Goal: Transaction & Acquisition: Purchase product/service

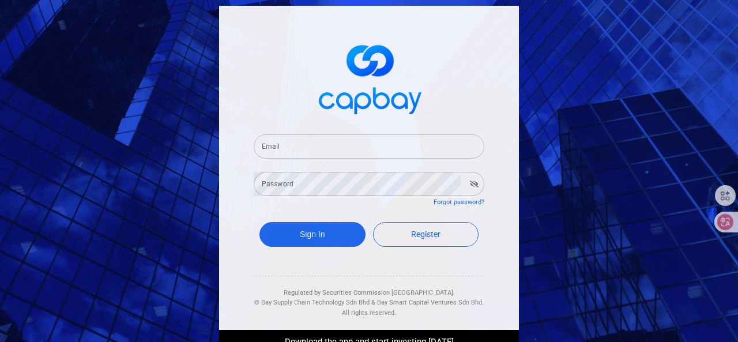
click at [310, 148] on input "Email" at bounding box center [369, 146] width 231 height 24
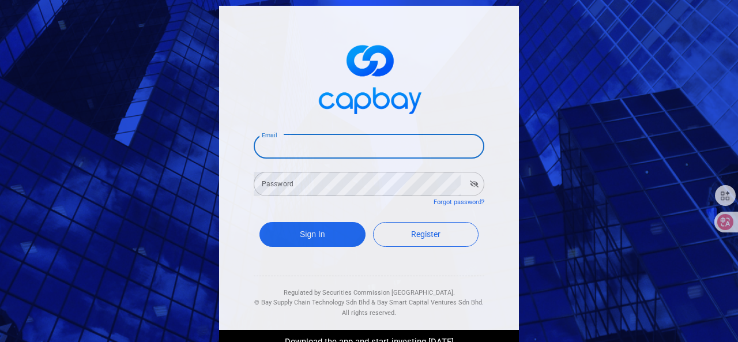
type input "[EMAIL_ADDRESS][DOMAIN_NAME]"
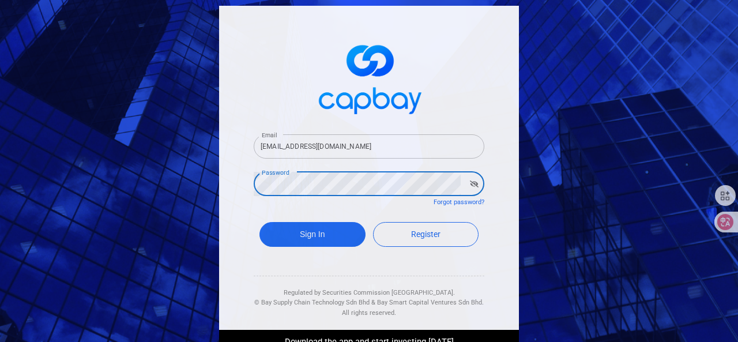
click at [260, 222] on button "Sign In" at bounding box center [313, 234] width 106 height 25
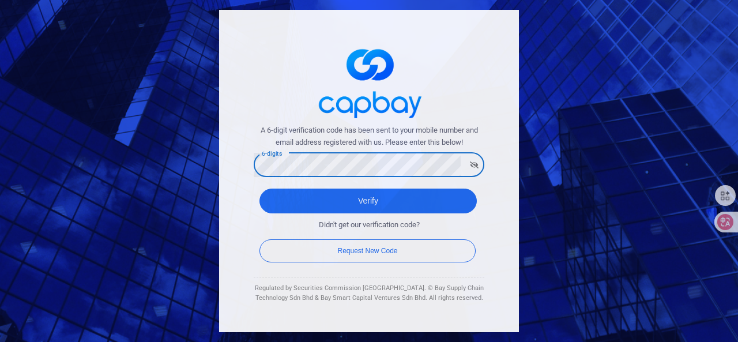
click at [260, 189] on button "Verify" at bounding box center [368, 201] width 217 height 25
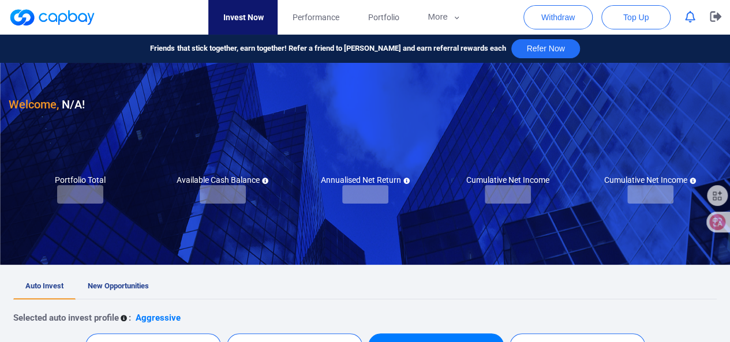
checkbox input "true"
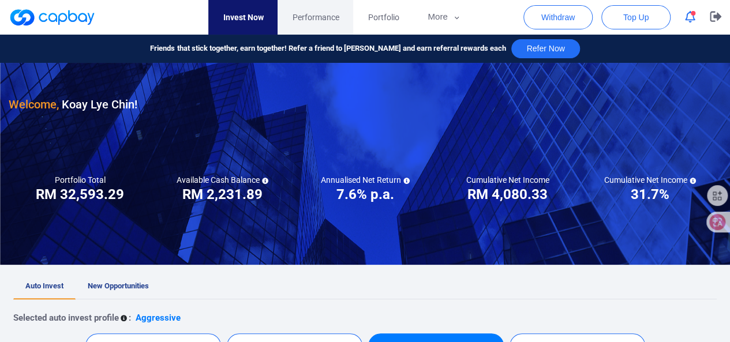
click at [320, 11] on span "Performance" at bounding box center [315, 17] width 47 height 13
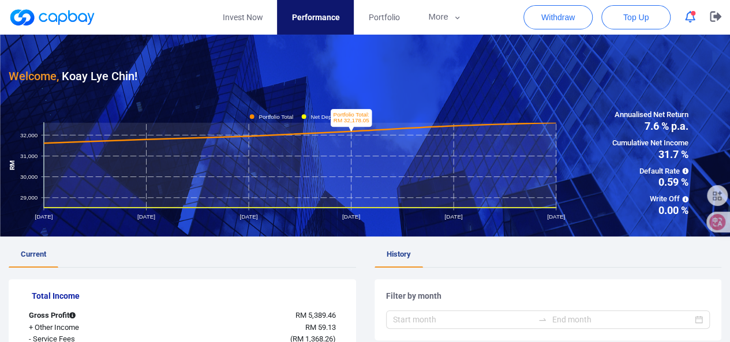
click at [322, 114] on tspan "Net Deposit" at bounding box center [325, 116] width 30 height 6
click at [278, 116] on tspan "Portfolio Total" at bounding box center [275, 116] width 35 height 6
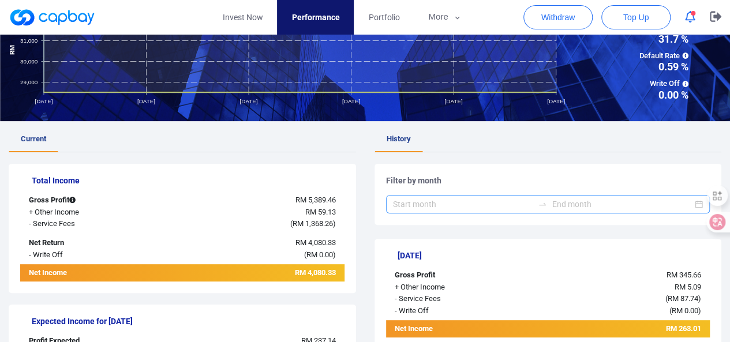
click at [464, 196] on div at bounding box center [548, 204] width 324 height 18
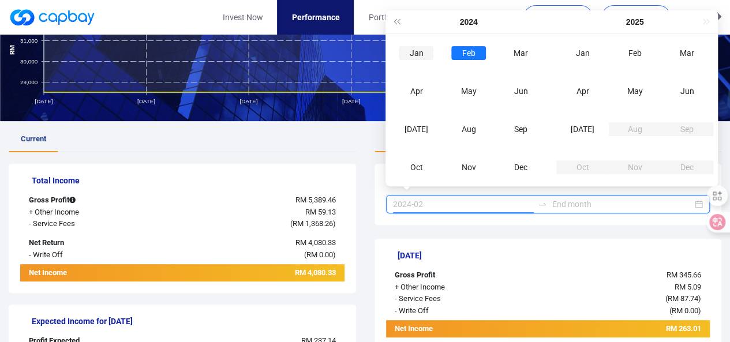
type input "2024-01"
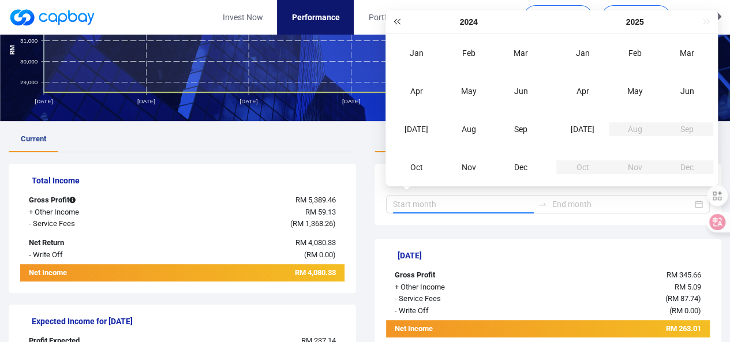
click at [397, 21] on span "Last year (Control + left)" at bounding box center [396, 22] width 6 height 6
click at [397, 21] on div "2022" at bounding box center [468, 22] width 166 height 24
click at [397, 21] on div "2021" at bounding box center [468, 22] width 166 height 24
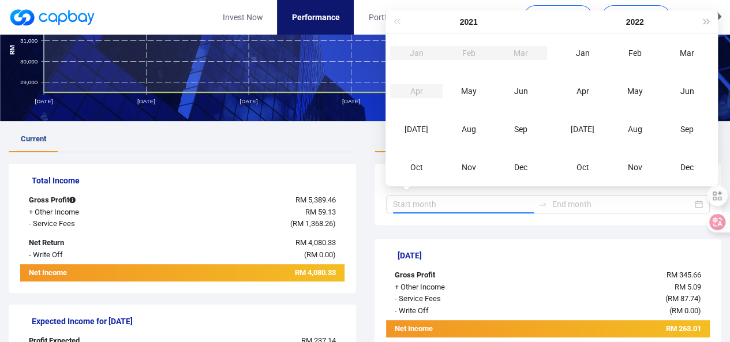
click at [397, 21] on div "2021" at bounding box center [468, 22] width 166 height 24
click at [397, 20] on div "2021" at bounding box center [468, 22] width 166 height 24
type input "2022-01"
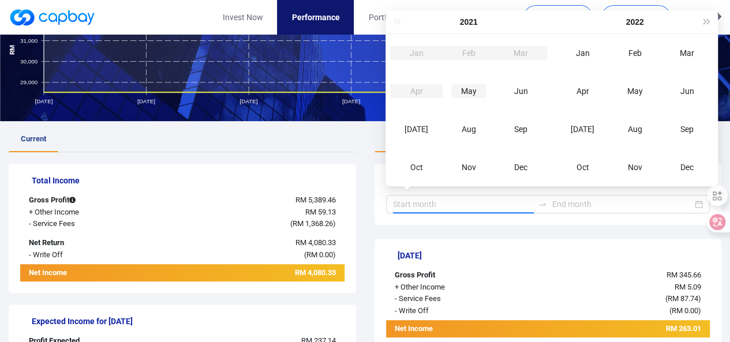
type input "2021-05"
click at [473, 95] on div "May" at bounding box center [468, 91] width 35 height 14
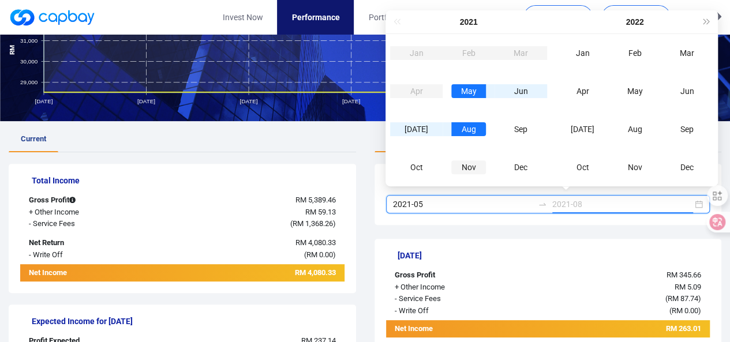
type input "2021-11"
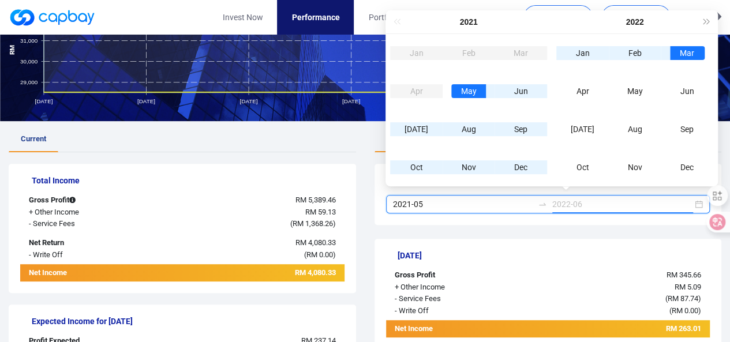
type input "2022-03"
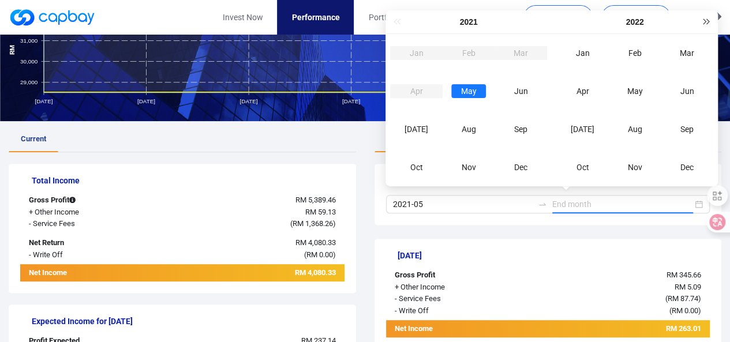
click at [703, 17] on button "Next year (Control + right)" at bounding box center [706, 21] width 13 height 23
click at [701, 17] on button "Next year (Control + right)" at bounding box center [706, 21] width 13 height 23
click at [701, 17] on div "2025" at bounding box center [634, 22] width 166 height 24
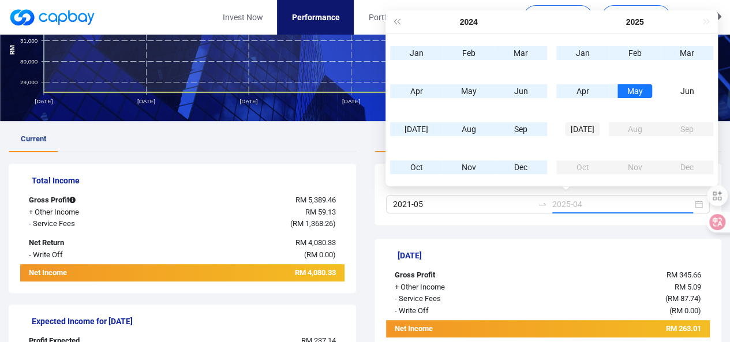
type input "2025-07"
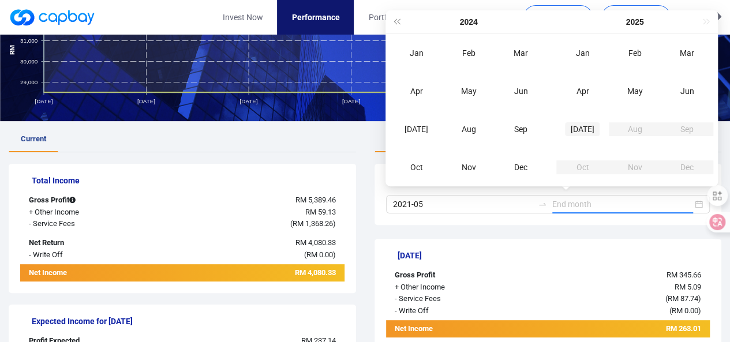
type input "2025-07"
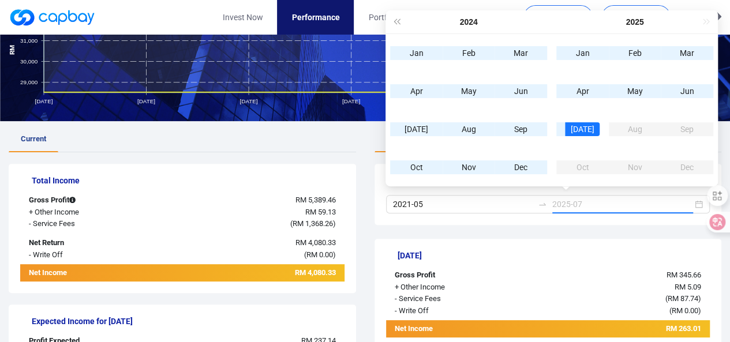
click at [585, 134] on div "[DATE]" at bounding box center [582, 129] width 35 height 14
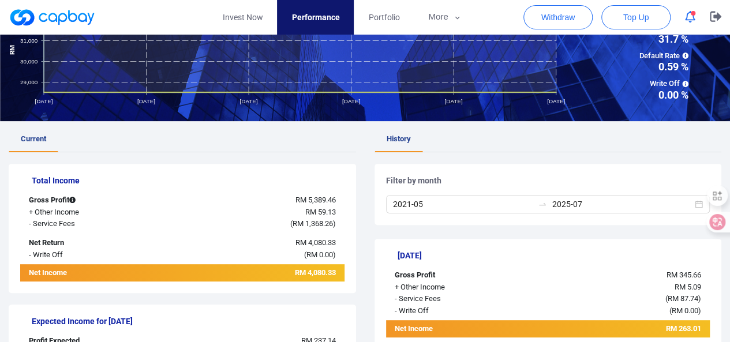
scroll to position [0, 0]
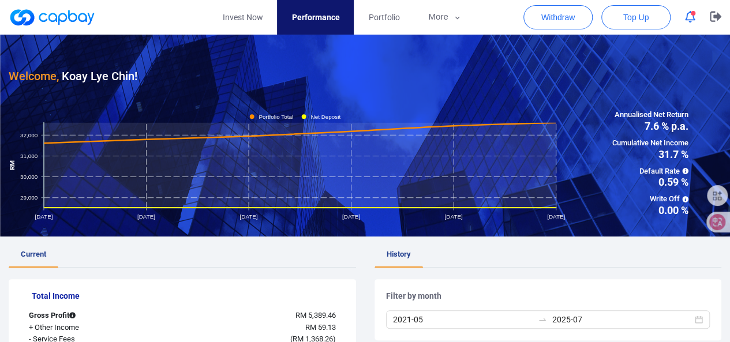
drag, startPoint x: 570, startPoint y: 107, endPoint x: 324, endPoint y: 72, distance: 248.3
click at [324, 72] on div "Welcome, Koay Lye Chin !" at bounding box center [365, 60] width 712 height 51
click at [692, 17] on icon "button" at bounding box center [690, 17] width 10 height 12
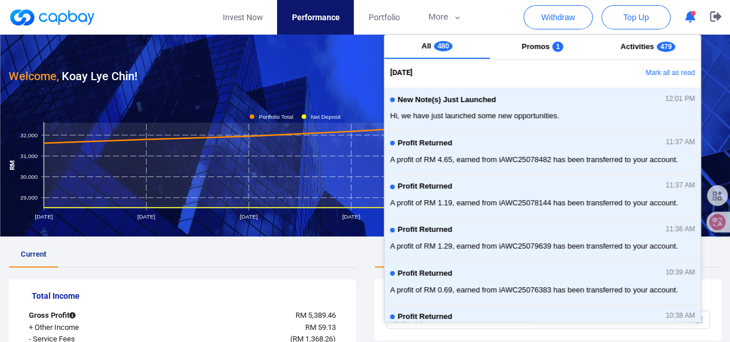
click at [291, 72] on div "Welcome, Koay Lye Chin !" at bounding box center [365, 60] width 712 height 51
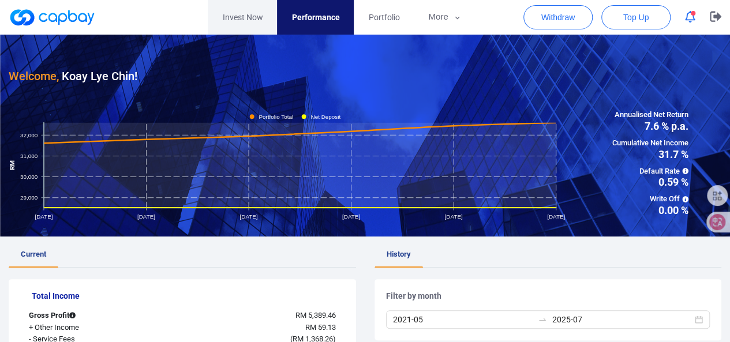
click at [245, 16] on link "Invest Now" at bounding box center [242, 17] width 69 height 35
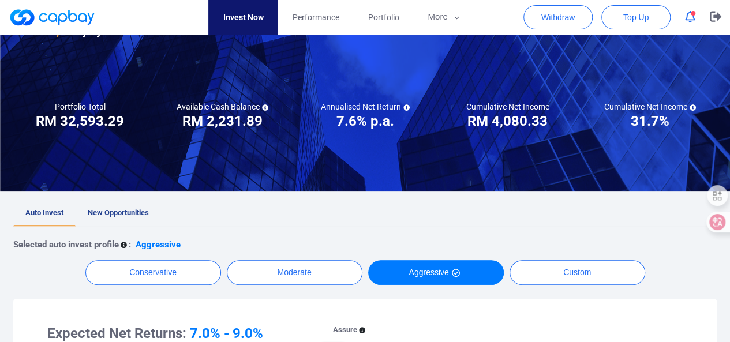
scroll to position [115, 0]
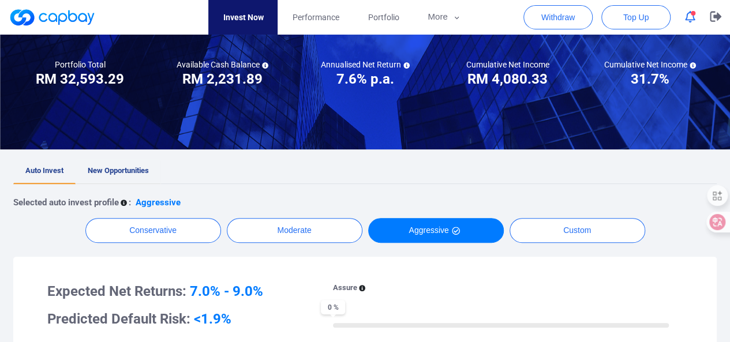
click at [140, 174] on span "New Opportunities" at bounding box center [118, 170] width 61 height 9
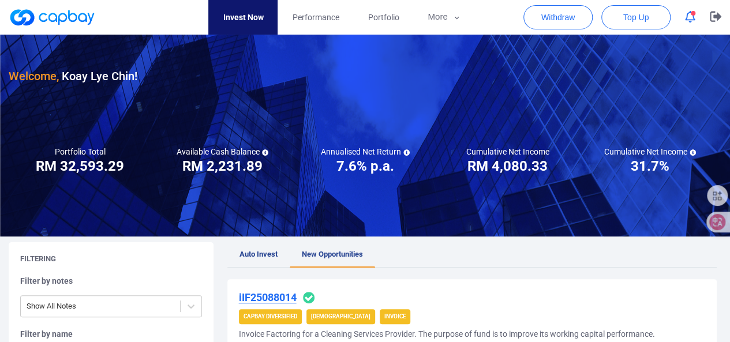
click at [688, 14] on icon "button" at bounding box center [690, 17] width 10 height 12
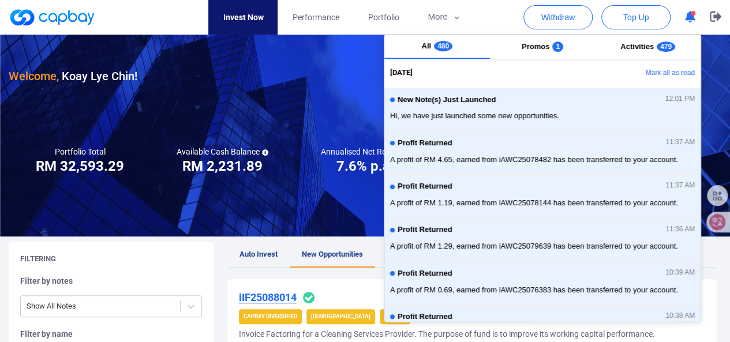
click at [158, 20] on nav "Invest Now Performance Portfolio More Transaction My Statements My Profile FAQs…" at bounding box center [342, 17] width 712 height 35
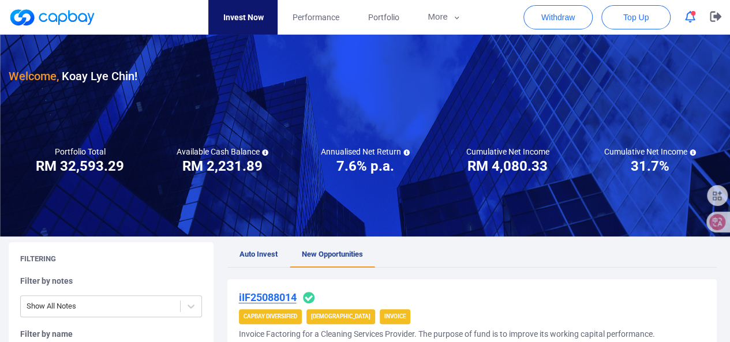
click at [33, 18] on link at bounding box center [52, 17] width 87 height 18
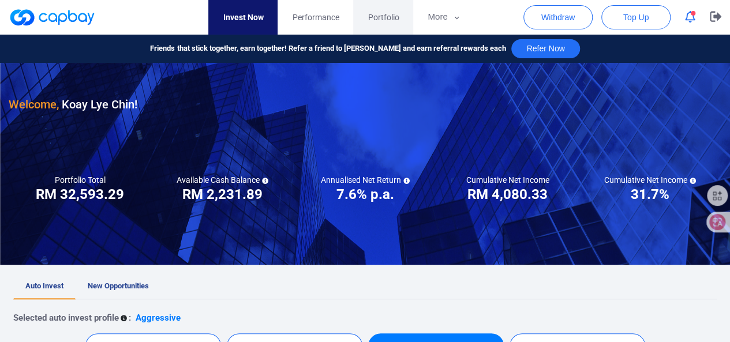
click at [375, 20] on span "Portfolio" at bounding box center [382, 17] width 31 height 13
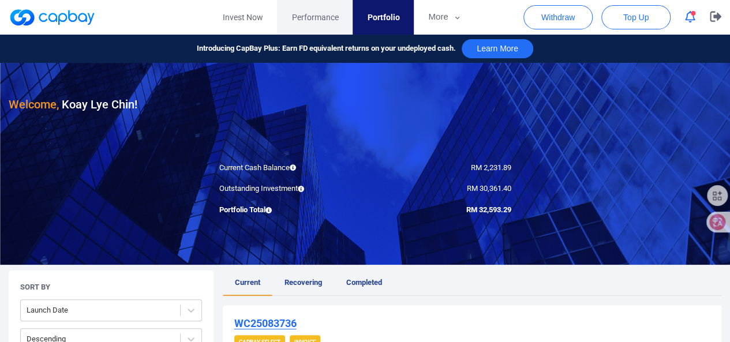
click at [333, 15] on span "Performance" at bounding box center [314, 17] width 47 height 13
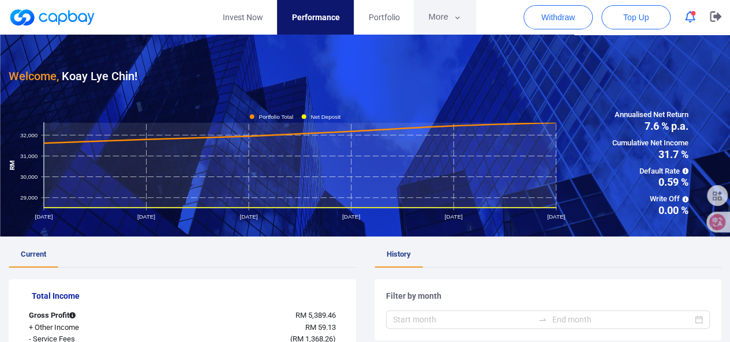
click at [453, 13] on icon "button" at bounding box center [457, 18] width 9 height 10
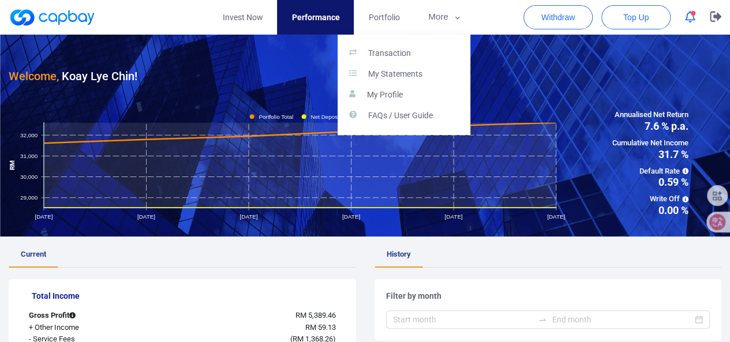
click at [551, 281] on button "button" at bounding box center [365, 171] width 730 height 342
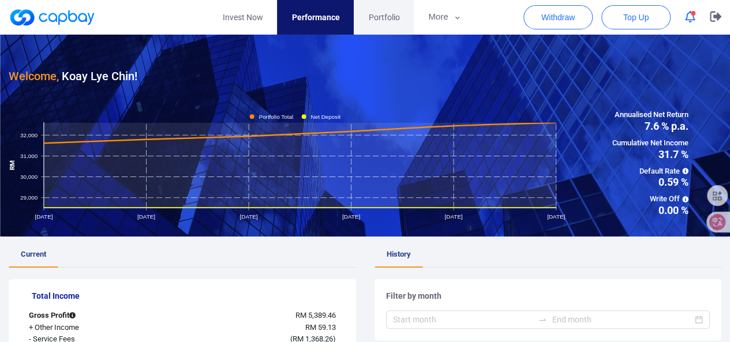
click at [382, 21] on span "Portfolio" at bounding box center [383, 17] width 31 height 13
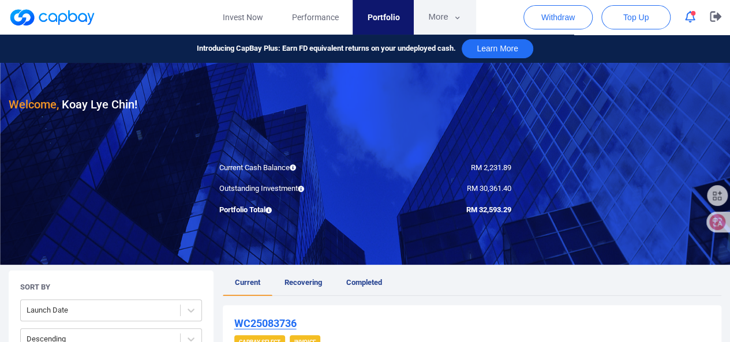
click at [461, 17] on button "More" at bounding box center [445, 17] width 62 height 35
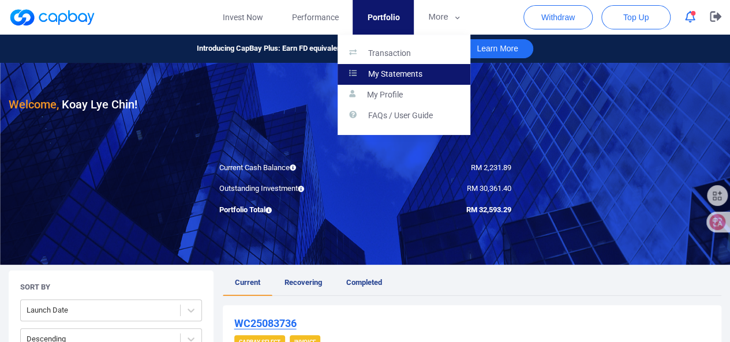
click at [410, 78] on p "My Statements" at bounding box center [395, 74] width 54 height 10
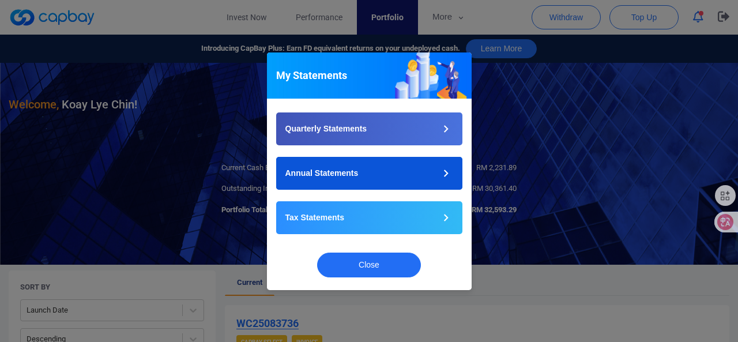
click at [413, 185] on button "Annual Statements" at bounding box center [369, 173] width 186 height 33
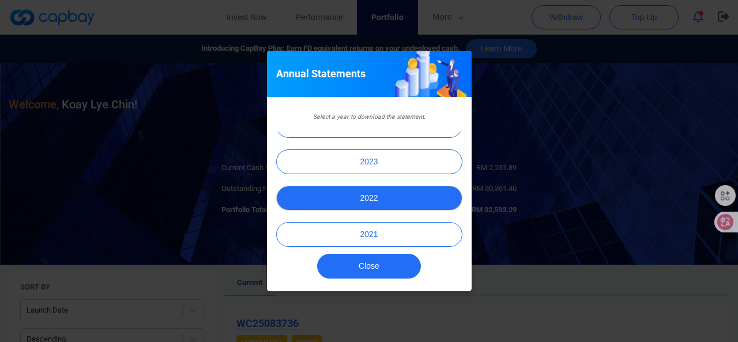
scroll to position [28, 0]
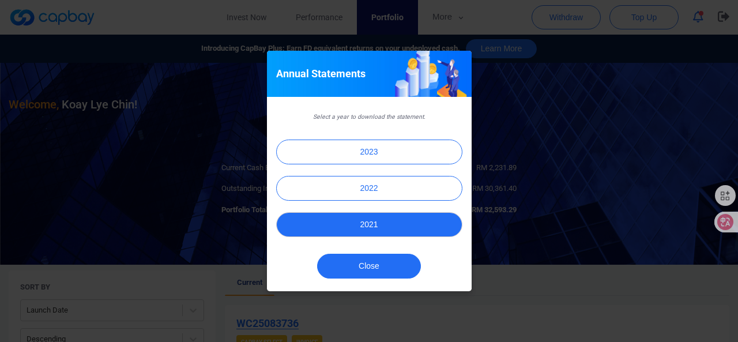
click at [404, 227] on button "2021" at bounding box center [369, 224] width 186 height 25
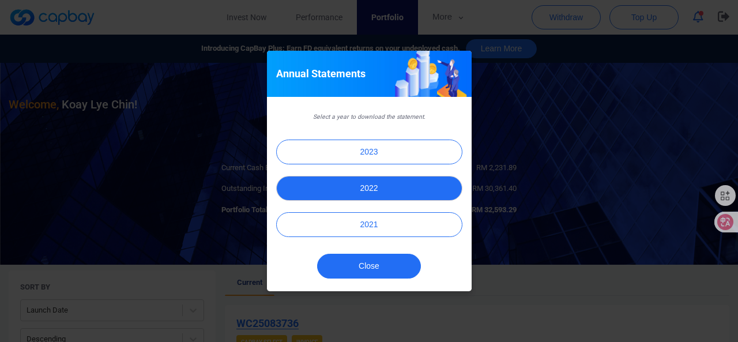
click at [397, 179] on button "2022" at bounding box center [369, 188] width 186 height 25
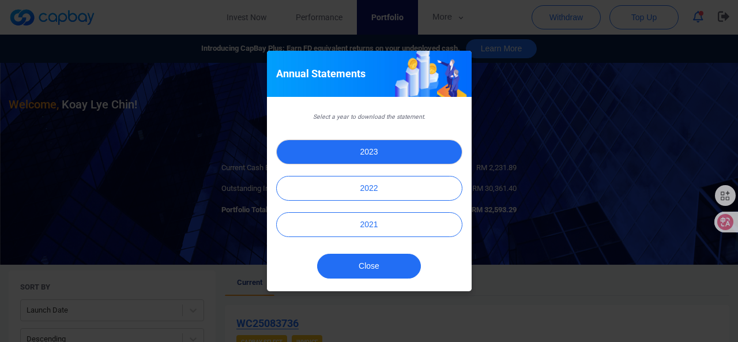
click at [389, 154] on button "2023" at bounding box center [369, 152] width 186 height 25
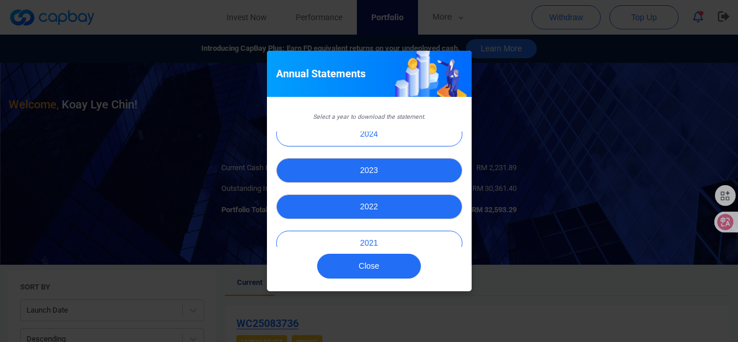
scroll to position [0, 0]
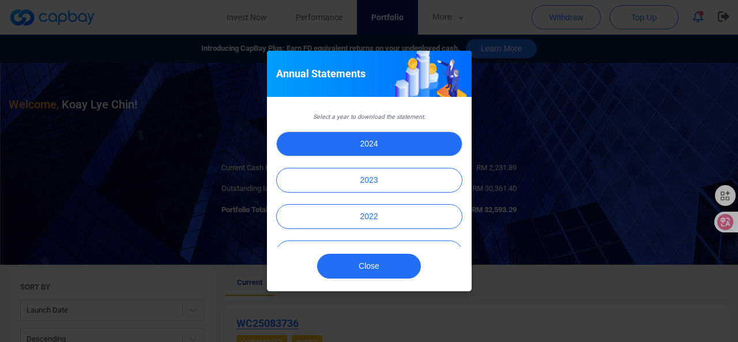
click at [374, 145] on button "2024" at bounding box center [369, 144] width 186 height 25
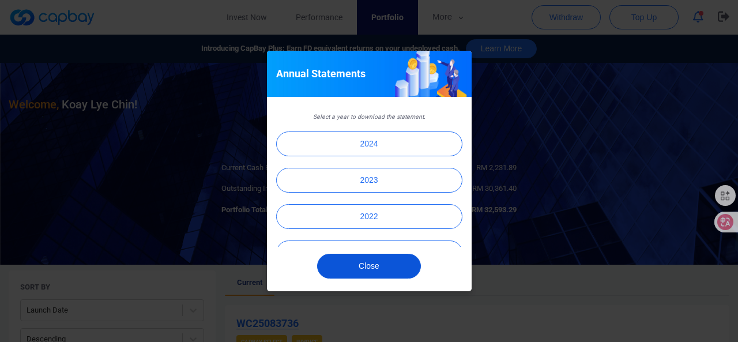
click at [380, 265] on button "Close" at bounding box center [369, 266] width 104 height 25
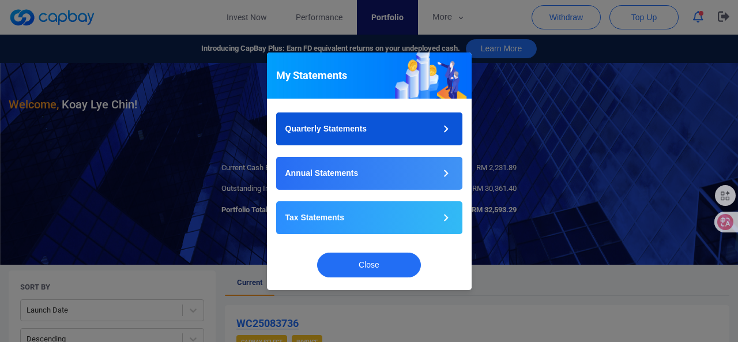
click at [392, 126] on button "Quarterly Statements" at bounding box center [369, 128] width 186 height 33
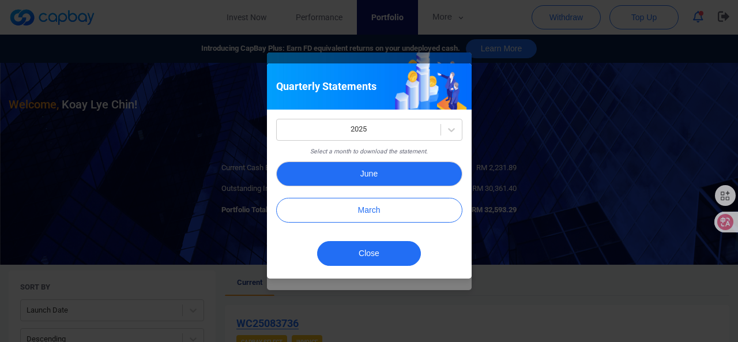
click at [407, 171] on button "June" at bounding box center [369, 174] width 186 height 25
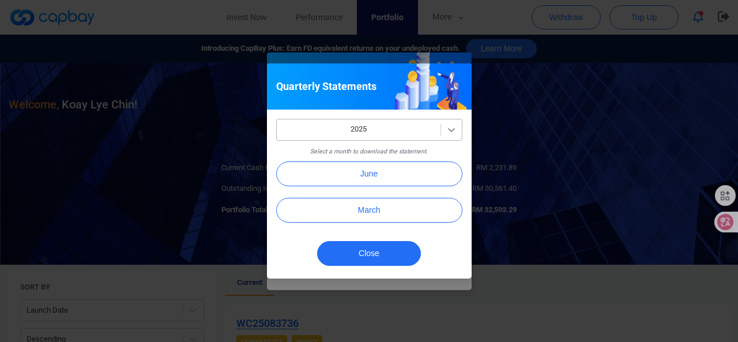
click at [452, 133] on icon at bounding box center [452, 130] width 12 height 12
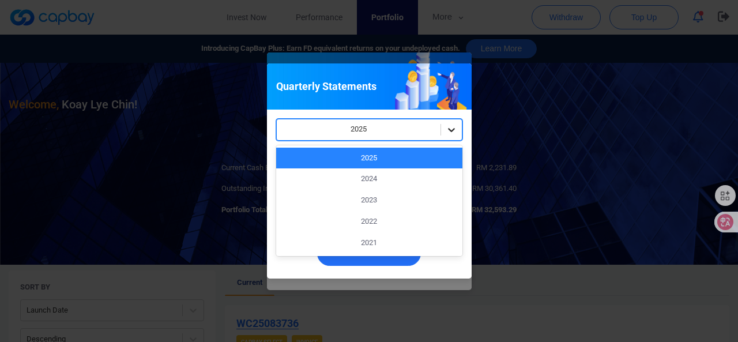
click at [452, 131] on icon at bounding box center [451, 130] width 7 height 4
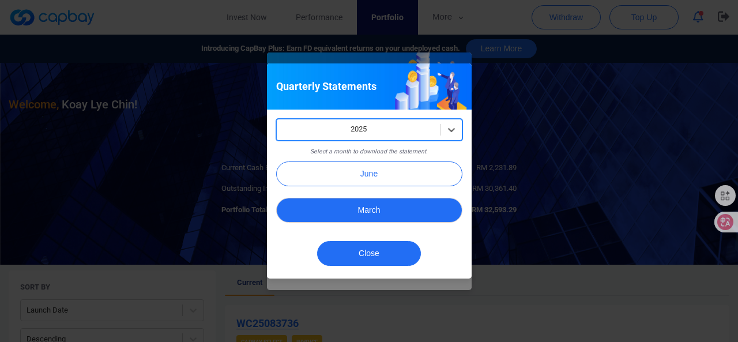
click at [367, 208] on button "March" at bounding box center [369, 210] width 186 height 25
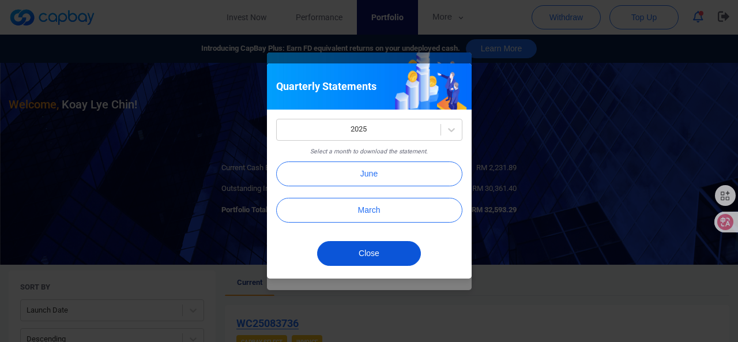
click at [384, 254] on button "Close" at bounding box center [369, 253] width 104 height 25
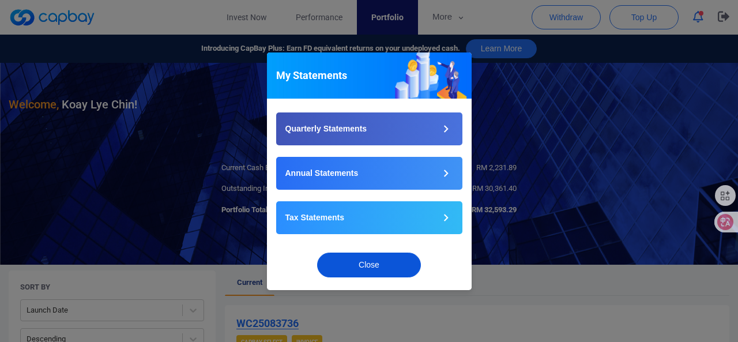
click at [374, 258] on button "Close" at bounding box center [369, 265] width 104 height 25
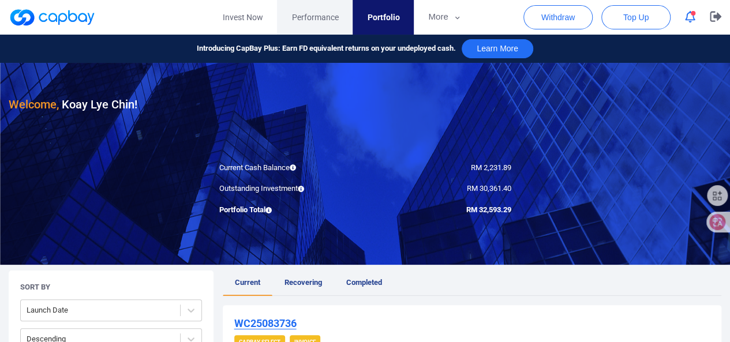
click at [304, 14] on span "Performance" at bounding box center [314, 17] width 47 height 13
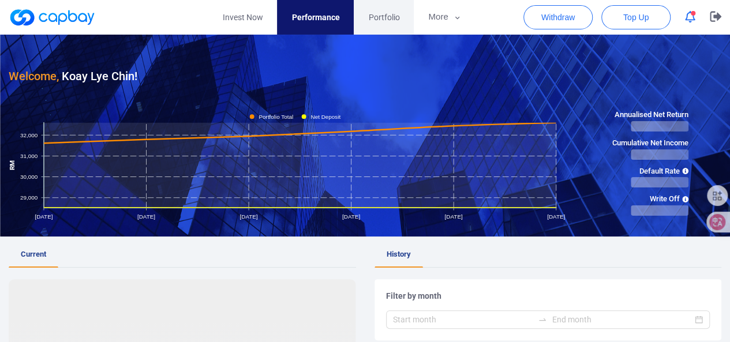
click at [367, 14] on link "Portfolio" at bounding box center [384, 17] width 60 height 35
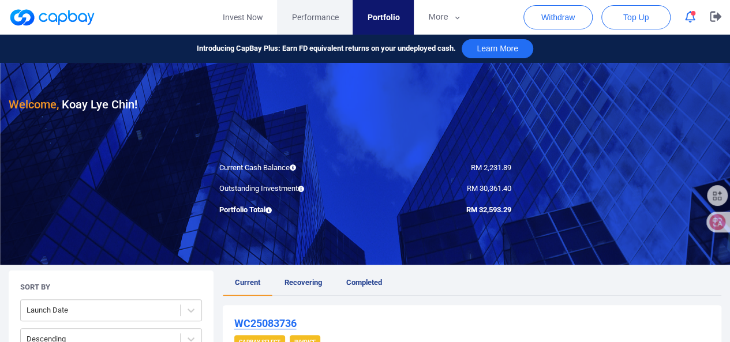
click at [319, 20] on span "Performance" at bounding box center [314, 17] width 47 height 13
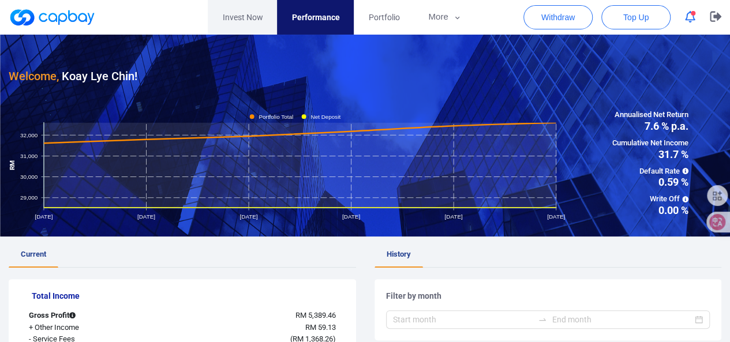
click at [247, 15] on link "Invest Now" at bounding box center [242, 17] width 69 height 35
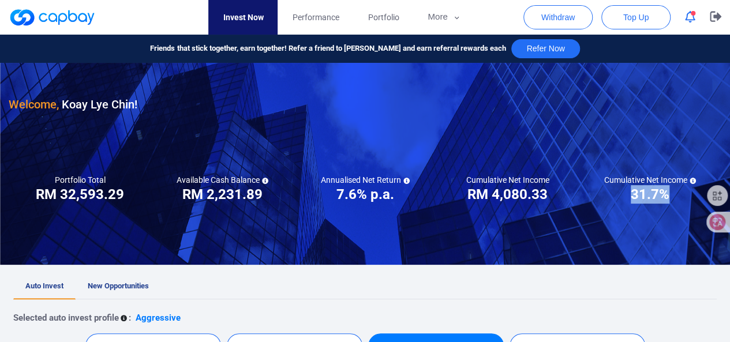
drag, startPoint x: 623, startPoint y: 193, endPoint x: 675, endPoint y: 196, distance: 52.0
click at [675, 196] on div "Cumulative Net Income ***** 31.7%" at bounding box center [650, 189] width 142 height 29
click at [439, 13] on button "More" at bounding box center [444, 17] width 62 height 35
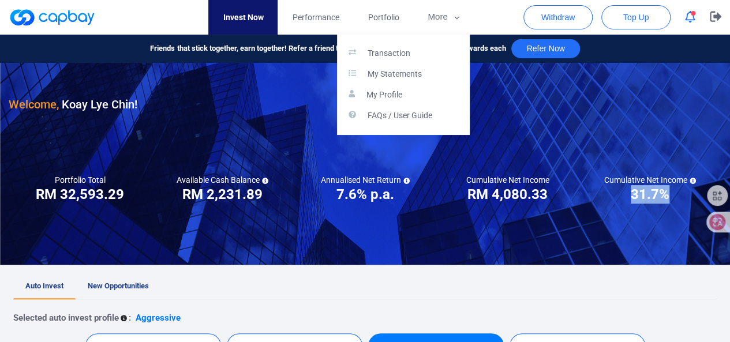
click at [318, 11] on button "button" at bounding box center [365, 171] width 730 height 342
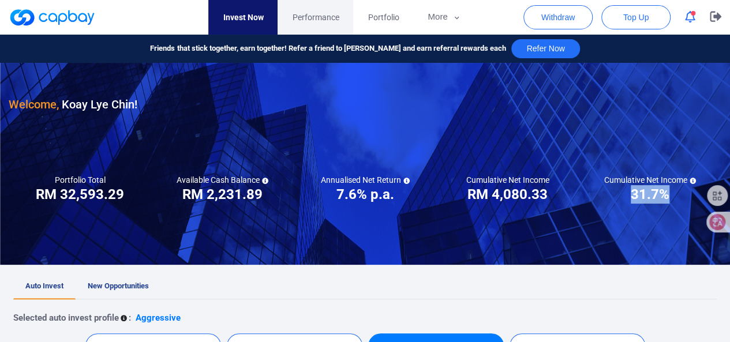
click at [312, 19] on span "Performance" at bounding box center [315, 17] width 47 height 13
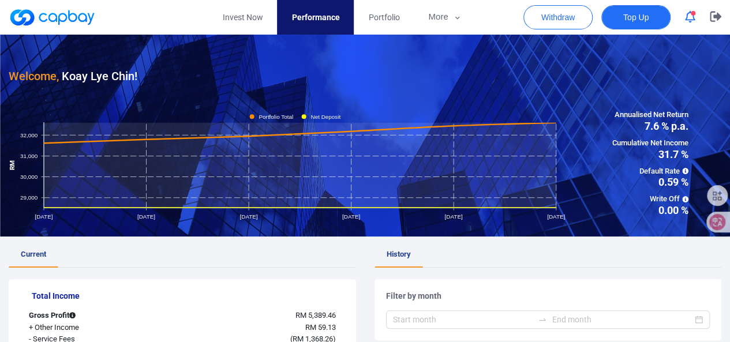
click at [635, 18] on span "Top Up" at bounding box center [635, 18] width 25 height 12
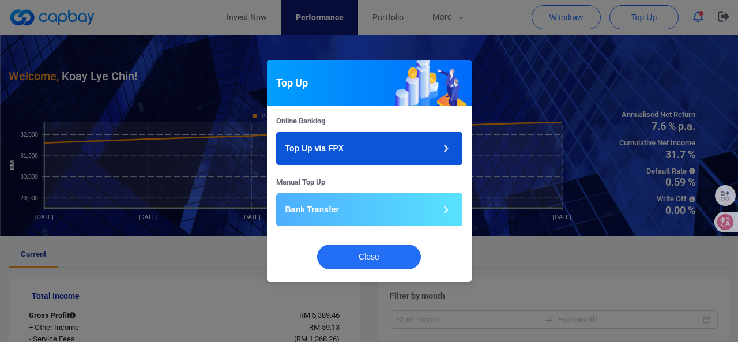
click at [358, 161] on button "Top Up via FPX" at bounding box center [369, 148] width 186 height 33
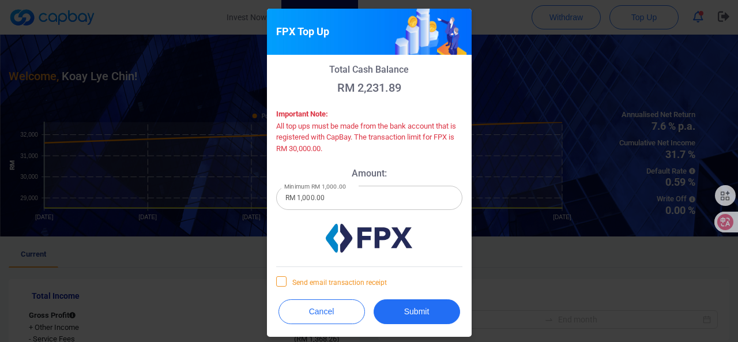
click at [286, 285] on span "Send email transaction receipt" at bounding box center [331, 282] width 111 height 12
click at [0, 0] on input "Send email transaction receipt" at bounding box center [0, 0] width 0 height 0
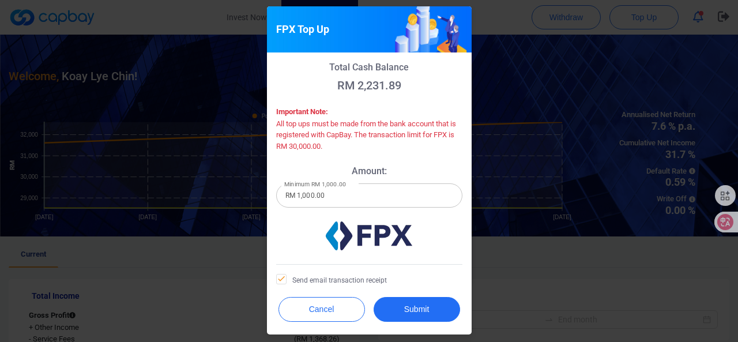
scroll to position [2, 0]
click at [384, 204] on input "RM 1,000.00" at bounding box center [369, 195] width 186 height 24
drag, startPoint x: 384, startPoint y: 204, endPoint x: 288, endPoint y: 203, distance: 95.2
click at [288, 203] on input "RM 1,000.00" at bounding box center [369, 195] width 186 height 24
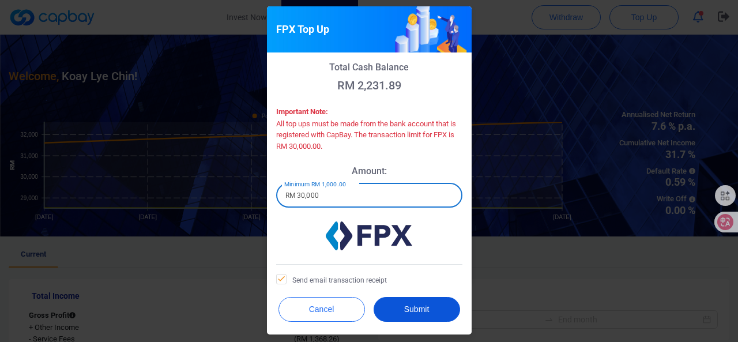
type input "RM 30,000"
click at [421, 297] on button "Submit" at bounding box center [417, 309] width 87 height 25
